Goal: Information Seeking & Learning: Stay updated

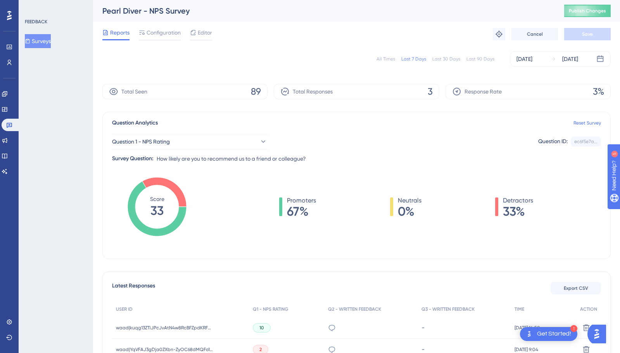
click at [9, 100] on div "Engagement Widgets Feedback Product Updates Knowledge Base AI Assistant" at bounding box center [10, 133] width 16 height 90
click at [8, 94] on icon at bounding box center [5, 94] width 6 height 6
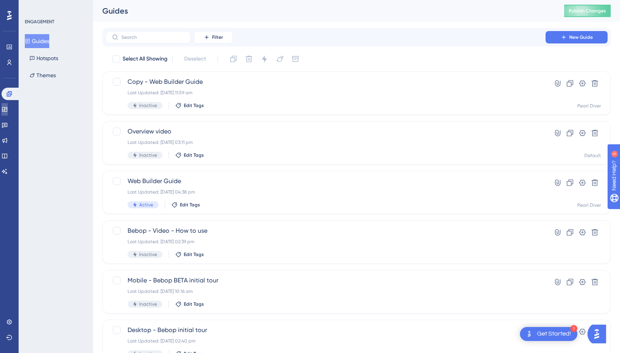
click at [8, 107] on icon at bounding box center [5, 109] width 6 height 6
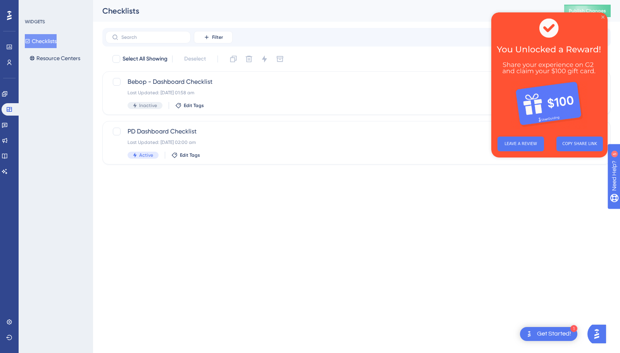
click at [603, 17] on icon "Close Preview" at bounding box center [603, 17] width 3 height 3
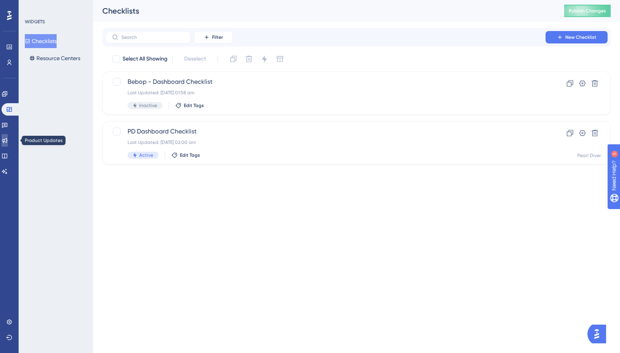
click at [5, 142] on link at bounding box center [5, 140] width 6 height 12
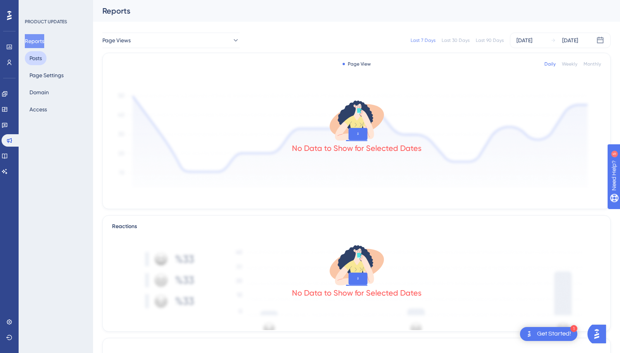
click at [36, 58] on button "Posts" at bounding box center [36, 58] width 22 height 14
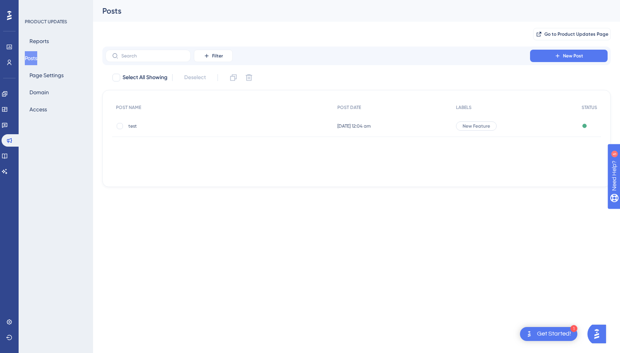
click at [428, 122] on div "[DATE] 12:04 am [DATE] 12:04 am" at bounding box center [393, 126] width 118 height 22
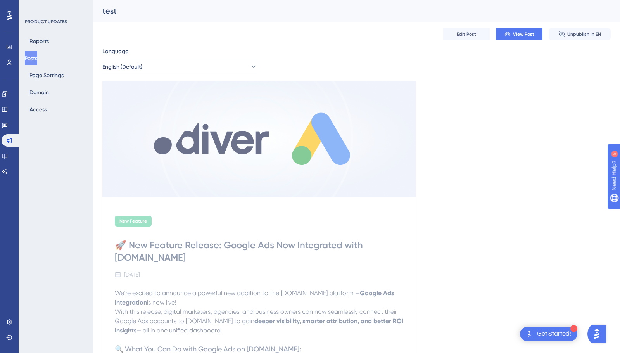
click at [544, 125] on div "New Feature 🚀 New Feature Release: Google Ads Now Integrated with [DOMAIN_NAME]…" at bounding box center [356, 319] width 508 height 476
click at [524, 35] on span "View Post" at bounding box center [523, 34] width 21 height 6
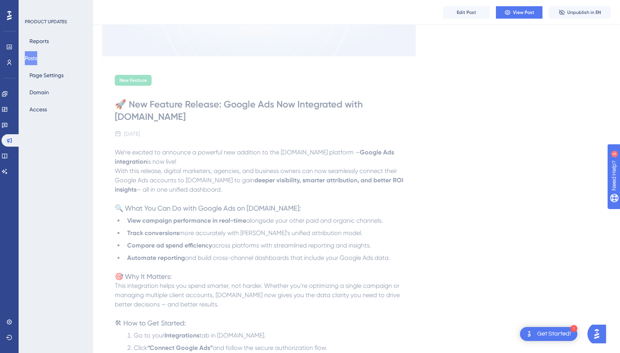
scroll to position [234, 0]
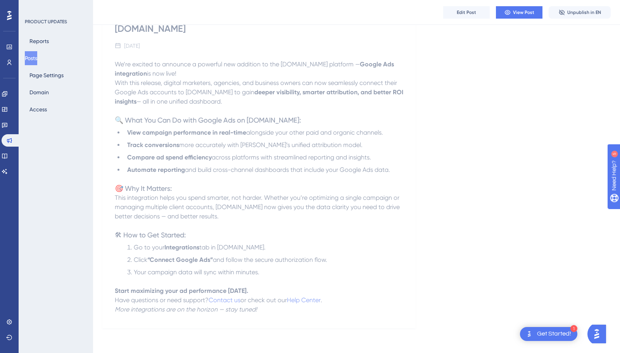
click at [475, 109] on div "New Feature 🚀 New Feature Release: Google Ads Now Integrated with [DOMAIN_NAME]…" at bounding box center [356, 90] width 508 height 476
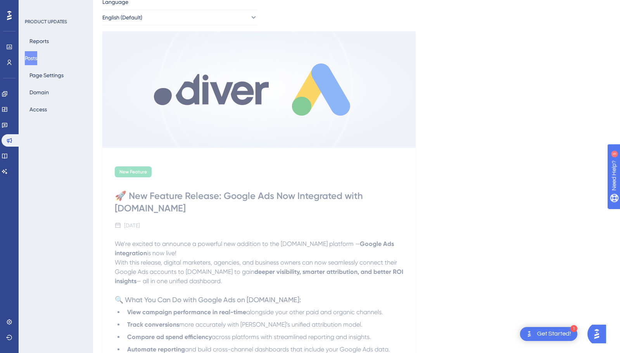
scroll to position [0, 0]
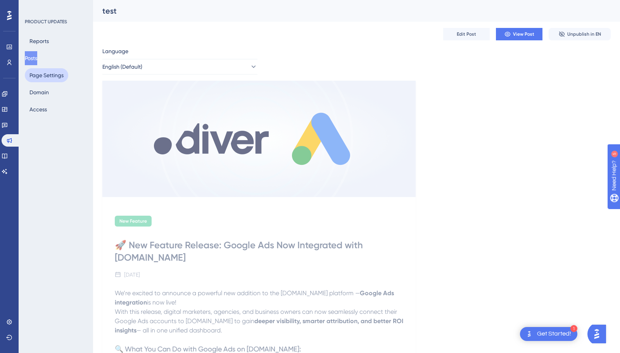
click at [41, 75] on button "Page Settings" at bounding box center [46, 75] width 43 height 14
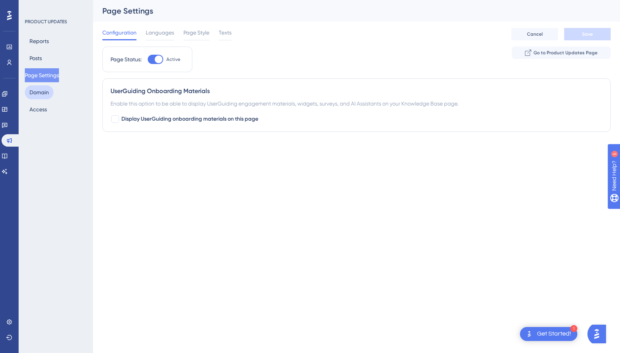
click at [40, 95] on button "Domain" at bounding box center [39, 92] width 29 height 14
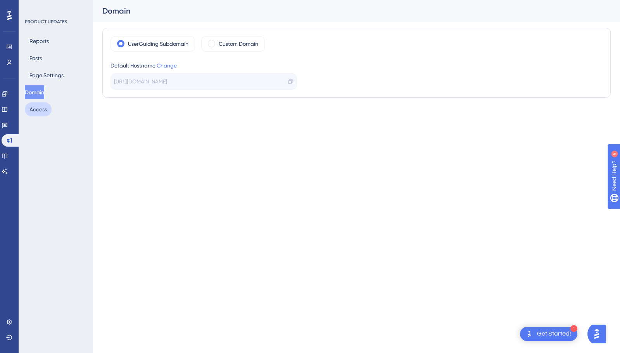
click at [42, 109] on button "Access" at bounding box center [38, 109] width 27 height 14
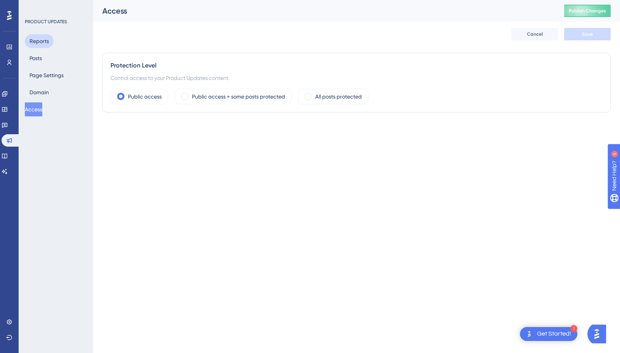
click at [38, 38] on button "Reports" at bounding box center [39, 41] width 29 height 14
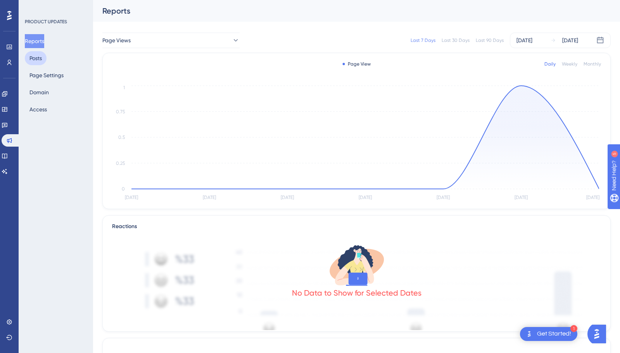
click at [36, 59] on button "Posts" at bounding box center [36, 58] width 22 height 14
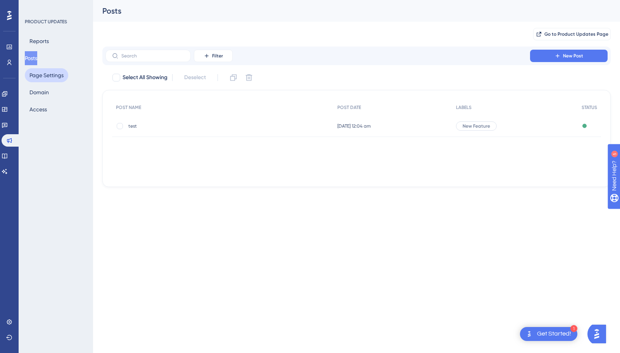
click at [36, 71] on button "Page Settings" at bounding box center [46, 75] width 43 height 14
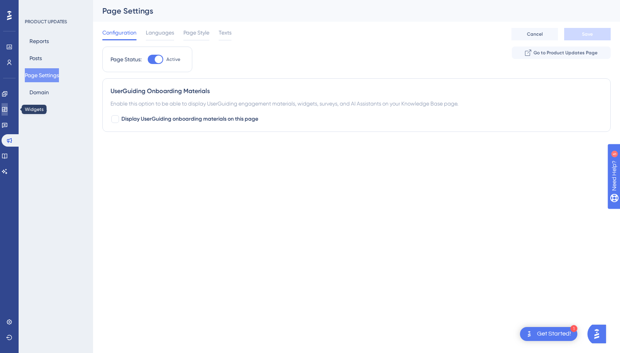
click at [8, 112] on icon at bounding box center [5, 109] width 6 height 6
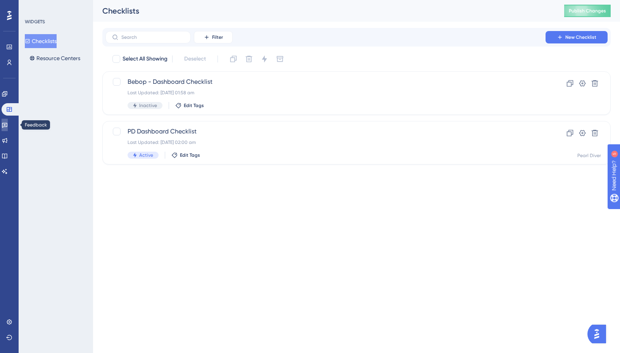
click at [8, 122] on icon at bounding box center [5, 125] width 6 height 6
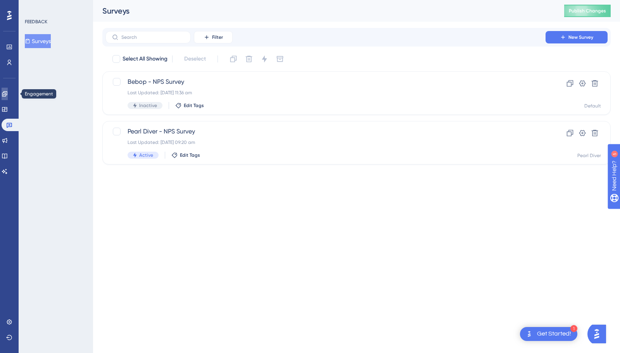
click at [8, 90] on link at bounding box center [5, 94] width 6 height 12
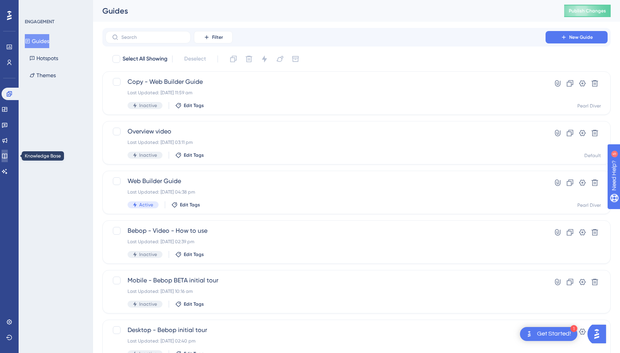
click at [8, 153] on icon at bounding box center [5, 156] width 6 height 6
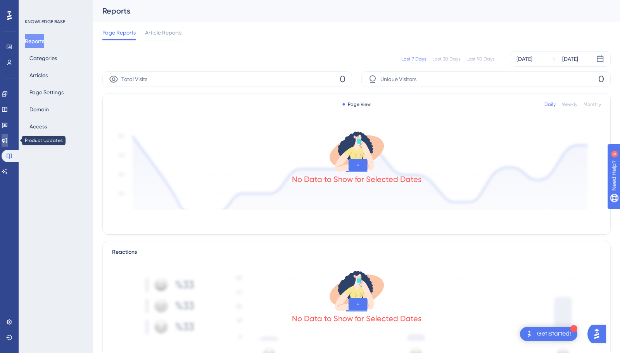
click at [8, 141] on icon at bounding box center [5, 140] width 6 height 6
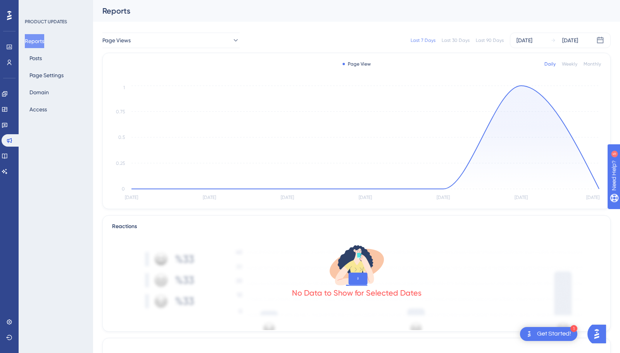
scroll to position [0, 0]
click at [8, 126] on icon at bounding box center [5, 125] width 6 height 6
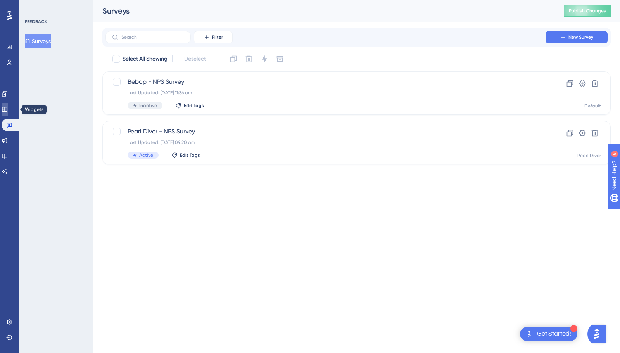
click at [8, 106] on icon at bounding box center [5, 109] width 6 height 6
